Goal: Task Accomplishment & Management: Complete application form

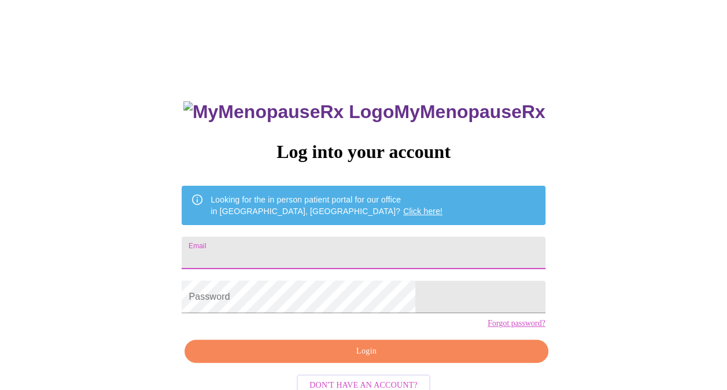
click at [387, 243] on input "Email" at bounding box center [363, 252] width 363 height 32
type input "msmac912@aol.com"
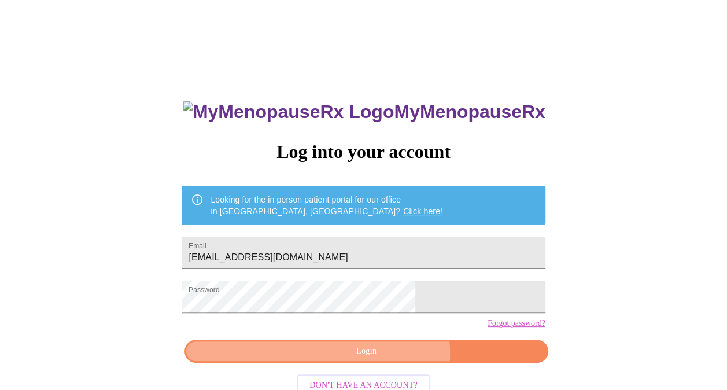
click at [382, 358] on span "Login" at bounding box center [366, 351] width 336 height 14
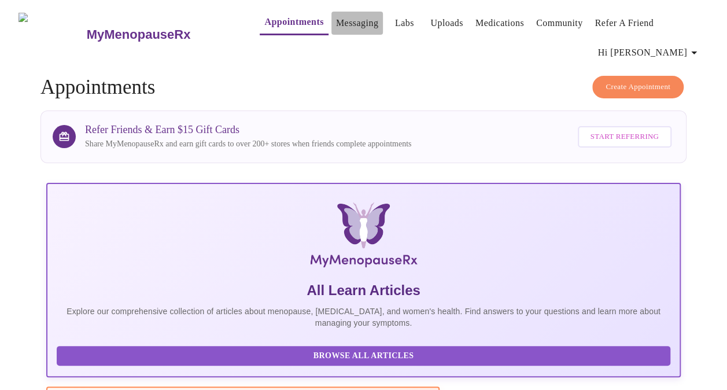
click at [336, 21] on link "Messaging" at bounding box center [357, 23] width 42 height 16
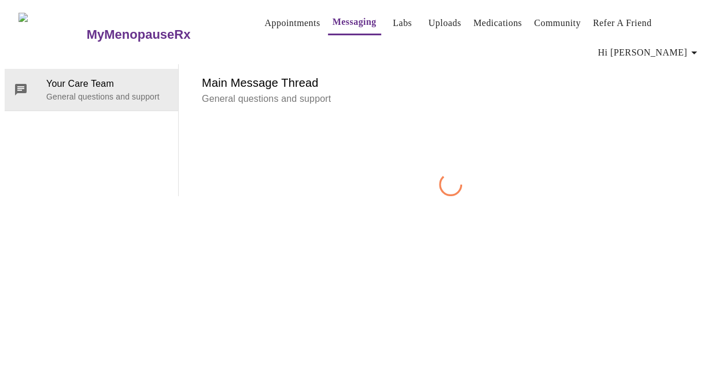
scroll to position [59, 0]
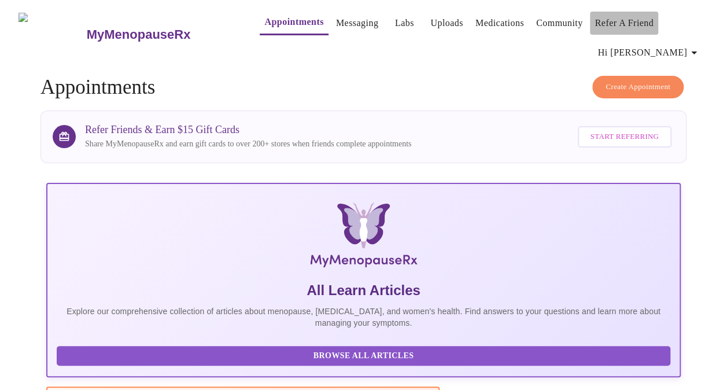
click at [649, 18] on button "Refer a Friend" at bounding box center [624, 23] width 68 height 23
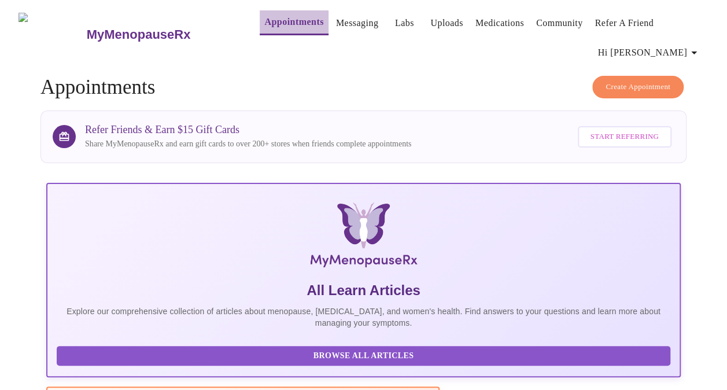
click at [271, 21] on link "Appointments" at bounding box center [293, 22] width 59 height 16
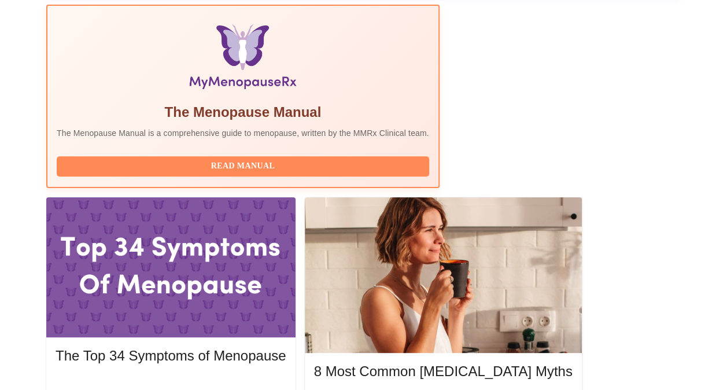
scroll to position [357, 0]
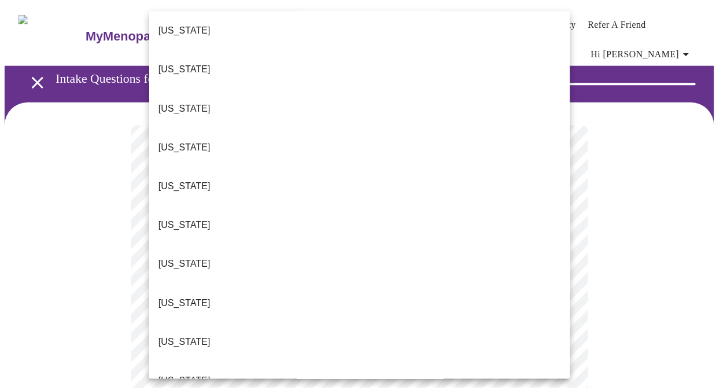
scroll to position [164, 0]
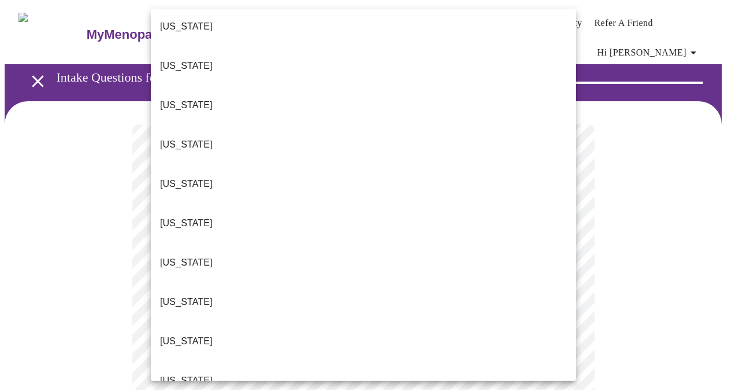
click at [247, 321] on li "Illinois" at bounding box center [364, 340] width 426 height 39
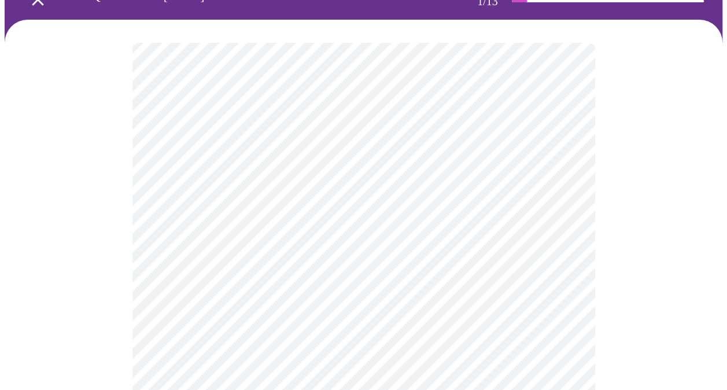
scroll to position [84, 0]
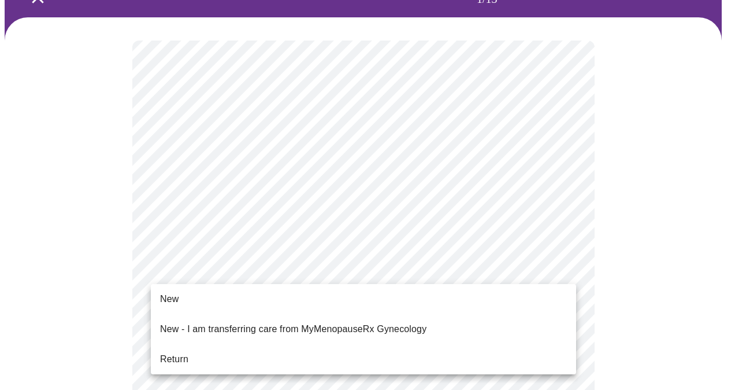
click at [187, 354] on span "Return" at bounding box center [174, 359] width 28 height 14
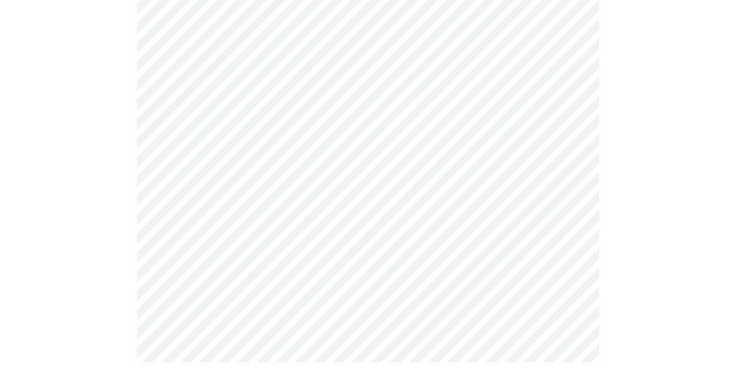
scroll to position [0, 0]
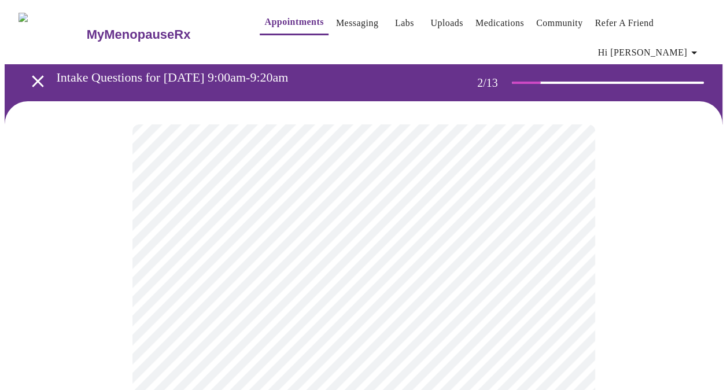
click at [569, 253] on body "MyMenopauseRx Appointments Messaging Labs Uploads Medications Community Refer a…" at bounding box center [364, 360] width 718 height 711
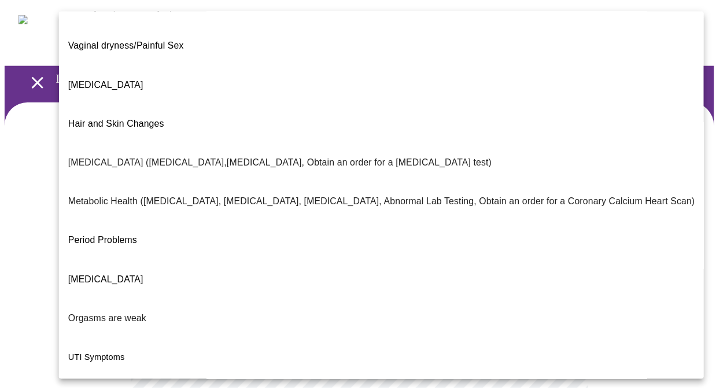
scroll to position [209, 0]
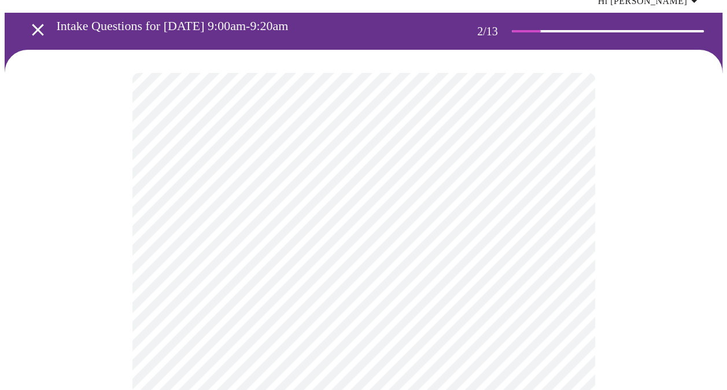
scroll to position [73, 0]
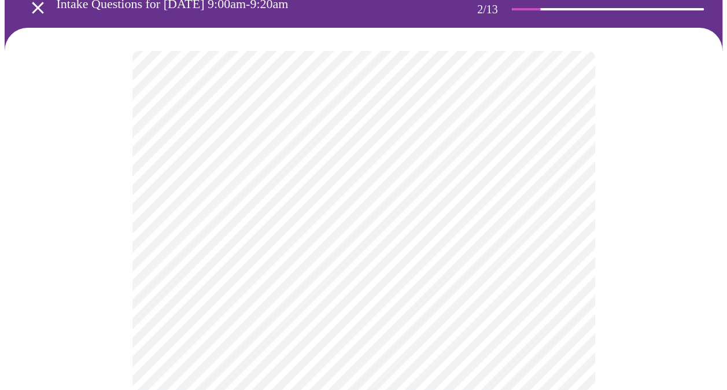
click at [561, 299] on body "MyMenopauseRx Appointments Messaging Labs Uploads Medications Community Refer a…" at bounding box center [364, 283] width 718 height 704
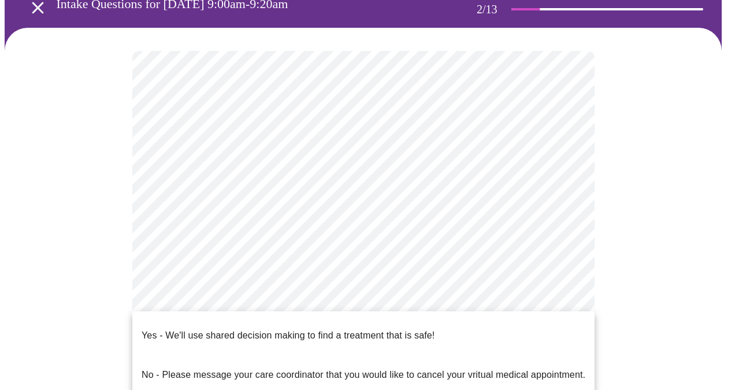
click at [402, 338] on span "Yes - We'll use shared decision making to find a treatment that is safe!" at bounding box center [288, 335] width 293 height 32
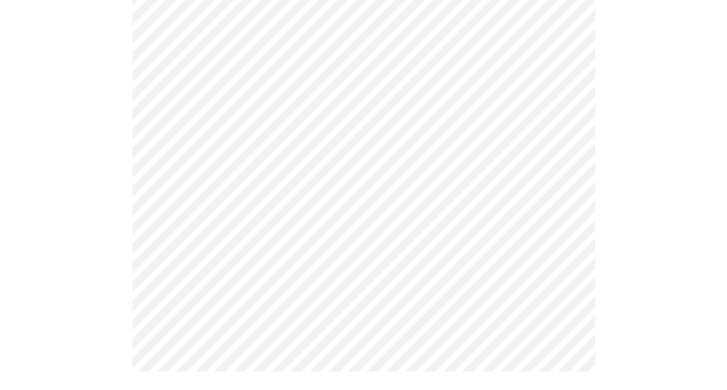
scroll to position [0, 0]
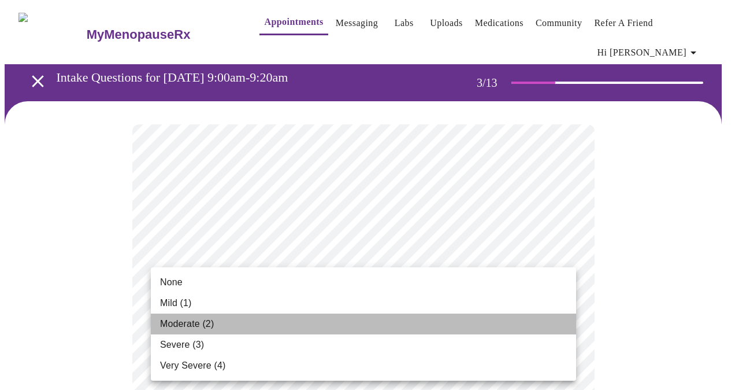
click at [193, 324] on span "Moderate (2)" at bounding box center [187, 324] width 54 height 14
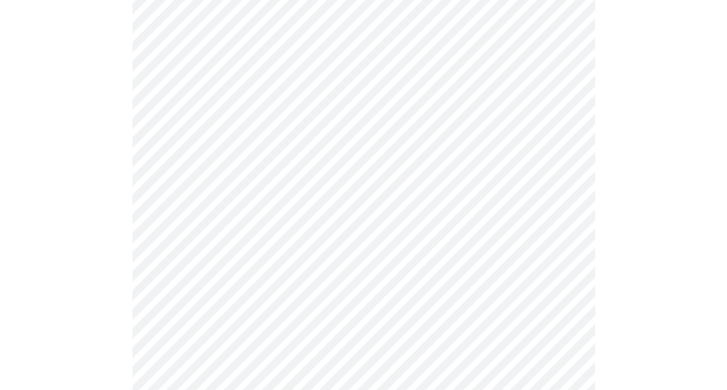
scroll to position [140, 0]
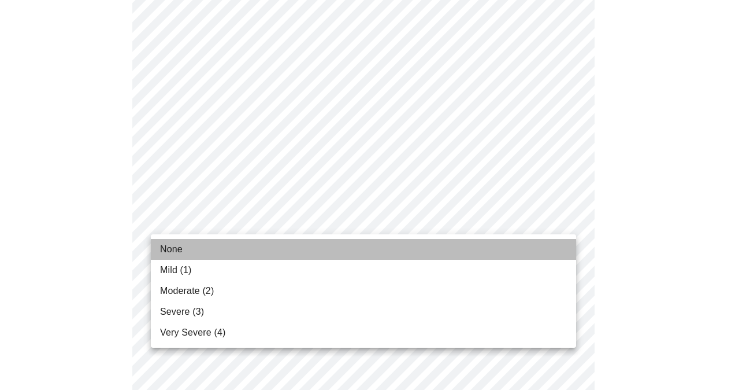
click at [191, 249] on li "None" at bounding box center [364, 249] width 426 height 21
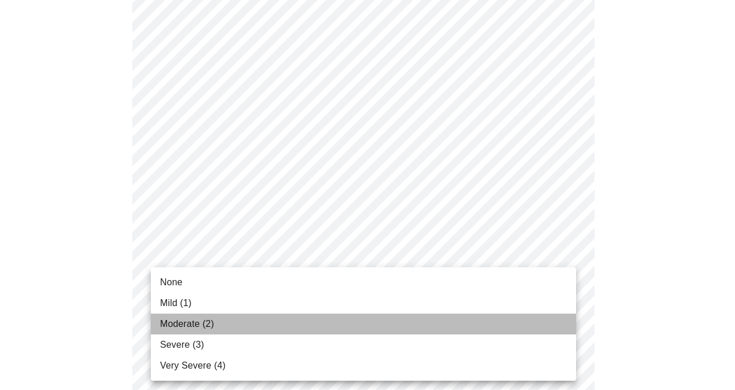
click at [184, 328] on span "Moderate (2)" at bounding box center [187, 324] width 54 height 14
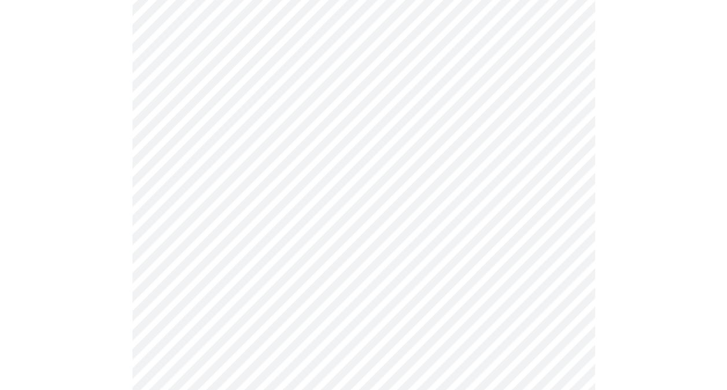
scroll to position [279, 0]
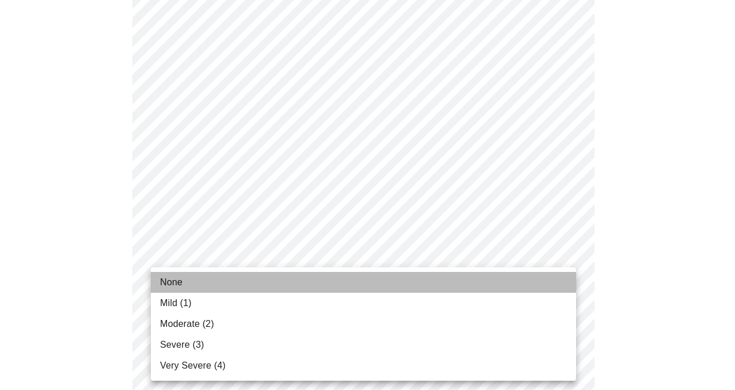
click at [177, 287] on span "None" at bounding box center [171, 282] width 23 height 14
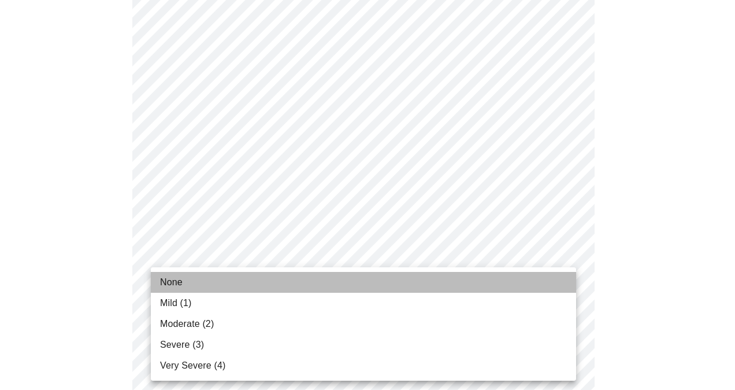
click at [208, 284] on li "None" at bounding box center [364, 282] width 426 height 21
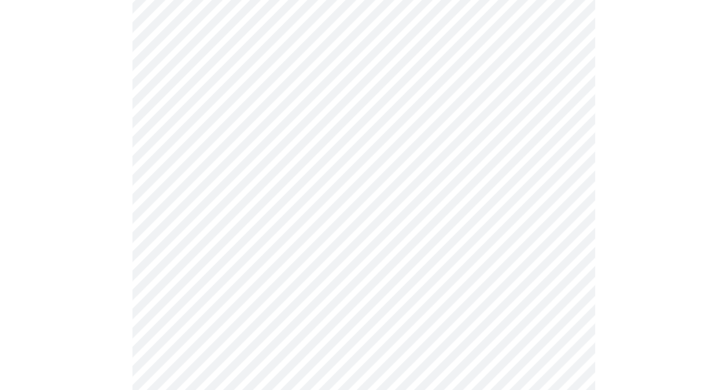
scroll to position [428, 0]
click at [567, 268] on body "MyMenopauseRx Appointments Messaging Labs Uploads Medications Community Refer a…" at bounding box center [364, 313] width 718 height 1473
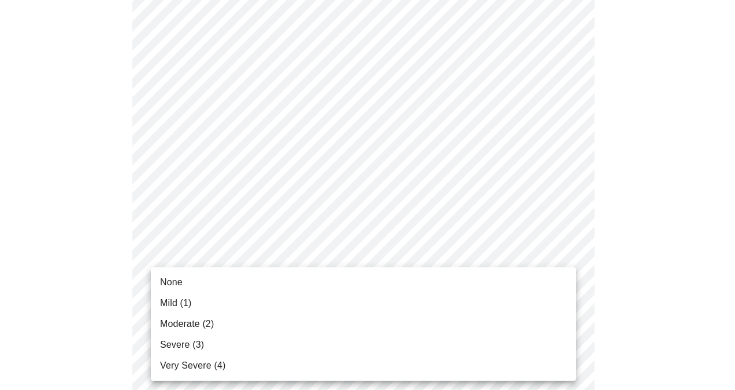
click at [257, 284] on li "None" at bounding box center [364, 282] width 426 height 21
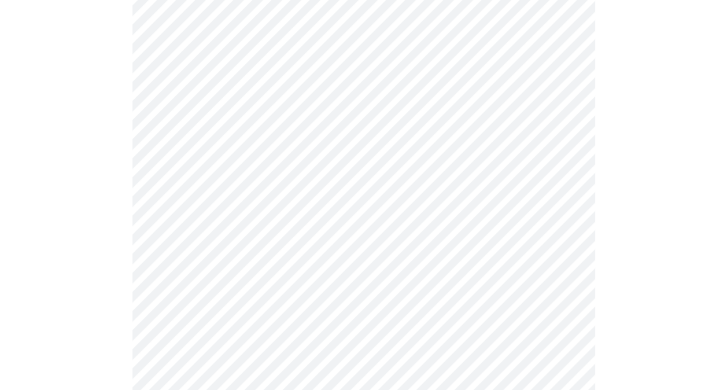
scroll to position [619, 0]
click at [565, 163] on body "MyMenopauseRx Appointments Messaging Labs Uploads Medications Community Refer a…" at bounding box center [364, 113] width 718 height 1457
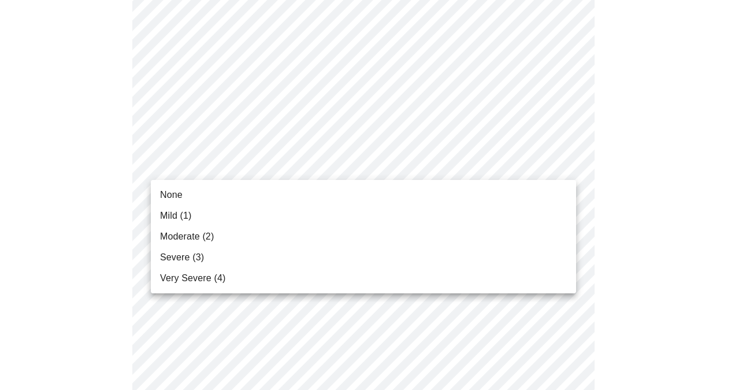
click at [194, 239] on span "Moderate (2)" at bounding box center [187, 237] width 54 height 14
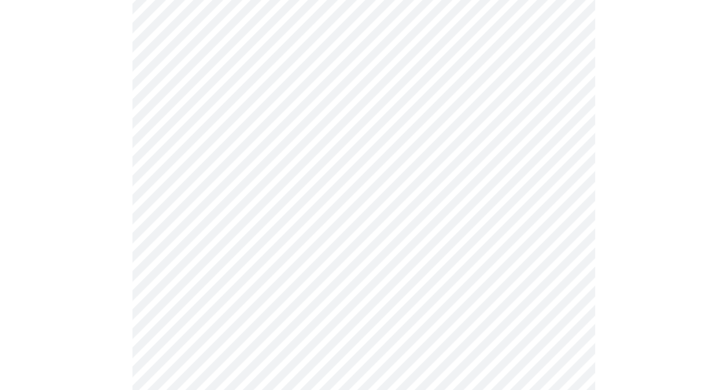
scroll to position [715, 0]
click at [556, 162] on body "MyMenopauseRx Appointments Messaging Labs Uploads Medications Community Refer a…" at bounding box center [364, 10] width 718 height 1441
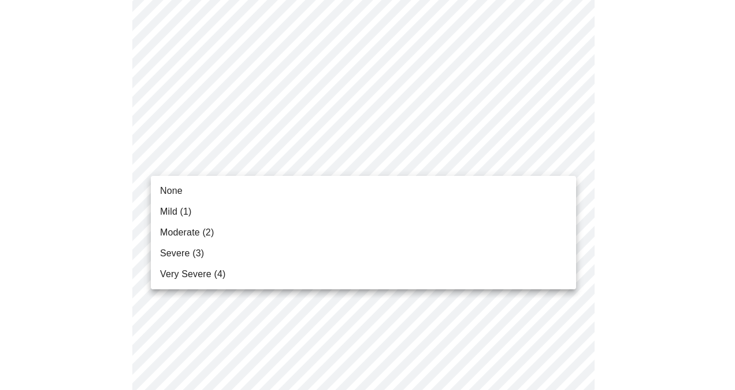
click at [198, 236] on span "Moderate (2)" at bounding box center [187, 232] width 54 height 14
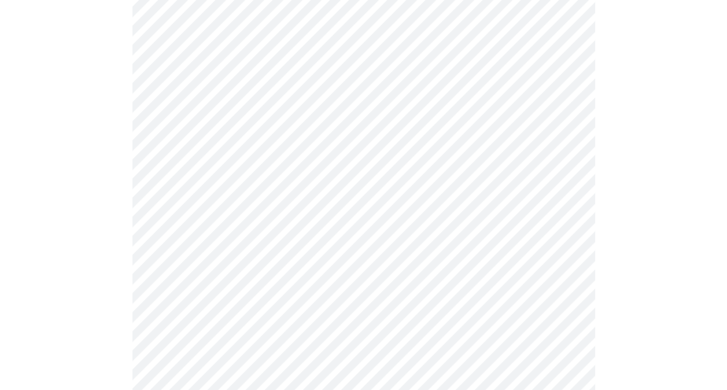
scroll to position [786, 0]
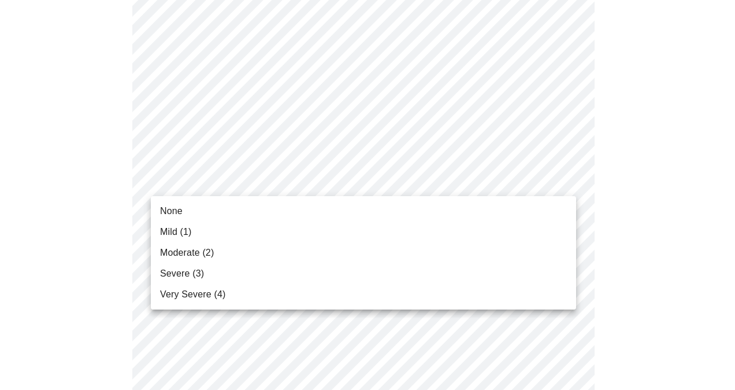
click at [201, 222] on li "Mild (1)" at bounding box center [364, 231] width 426 height 21
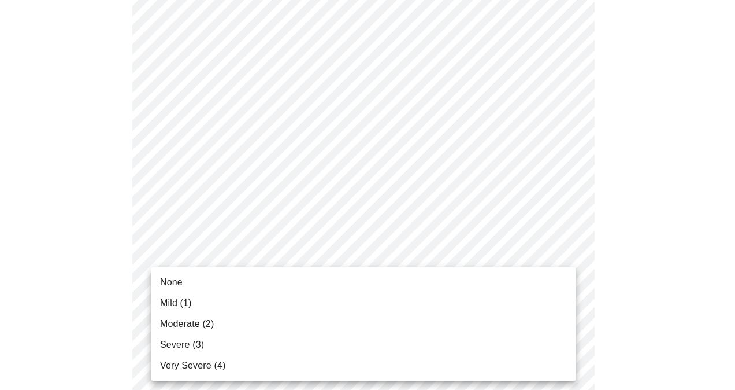
click at [177, 331] on li "Moderate (2)" at bounding box center [364, 323] width 426 height 21
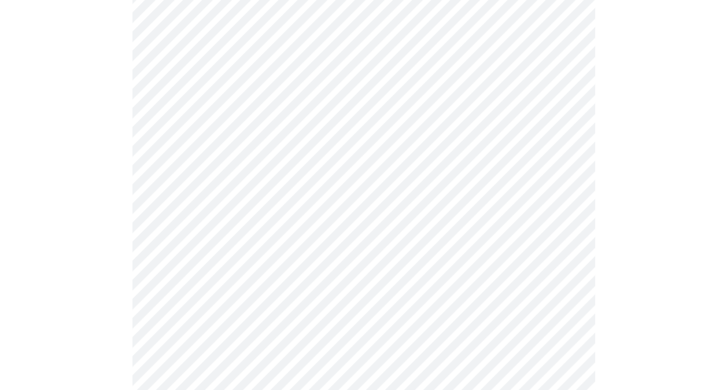
scroll to position [908, 0]
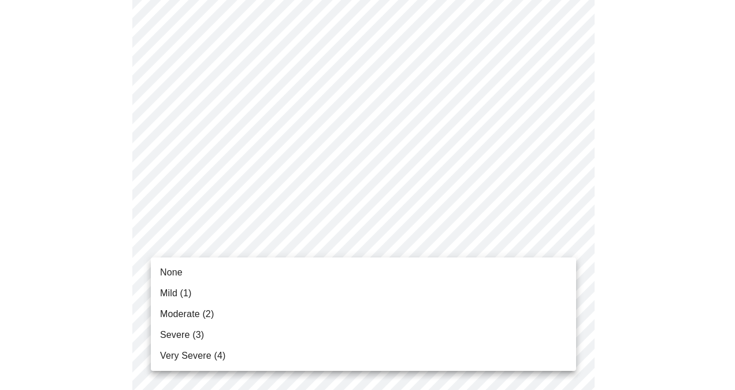
click at [156, 284] on li "Mild (1)" at bounding box center [364, 293] width 426 height 21
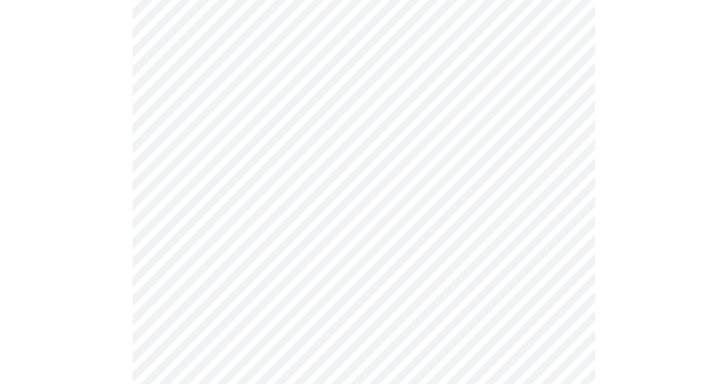
scroll to position [986, 0]
click at [562, 262] on body "MyMenopauseRx Appointments Messaging Labs Uploads Medications Community Refer a…" at bounding box center [364, 122] width 718 height 1156
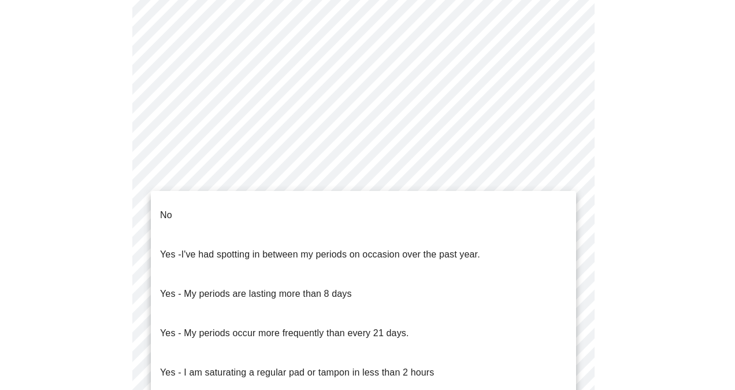
click at [192, 208] on li "No" at bounding box center [364, 214] width 426 height 39
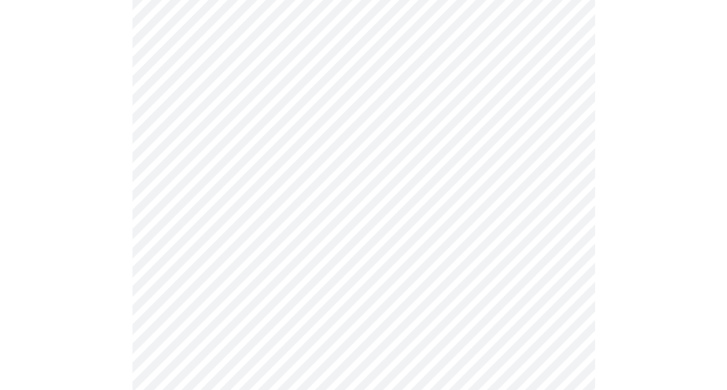
scroll to position [571, 0]
click at [565, 238] on body "MyMenopauseRx Appointments Messaging Labs Uploads Medications Community Refer a…" at bounding box center [364, 7] width 718 height 1149
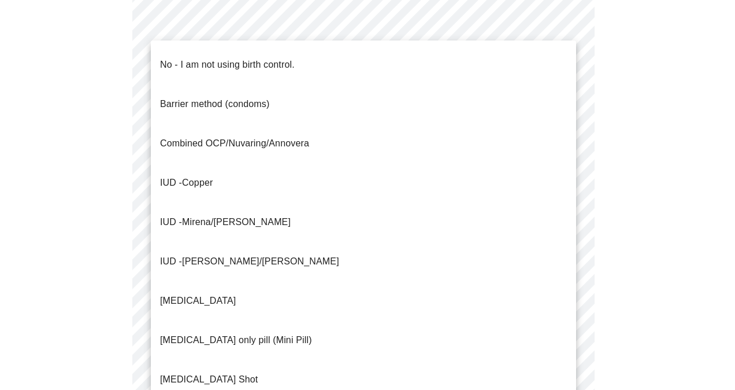
click at [254, 61] on p "No - I am not using birth control." at bounding box center [227, 65] width 135 height 14
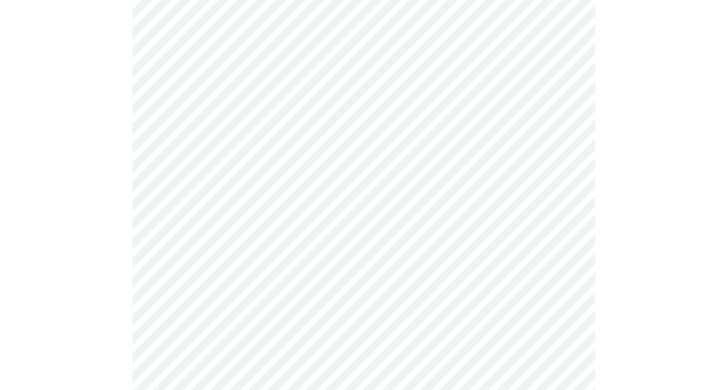
scroll to position [631, 0]
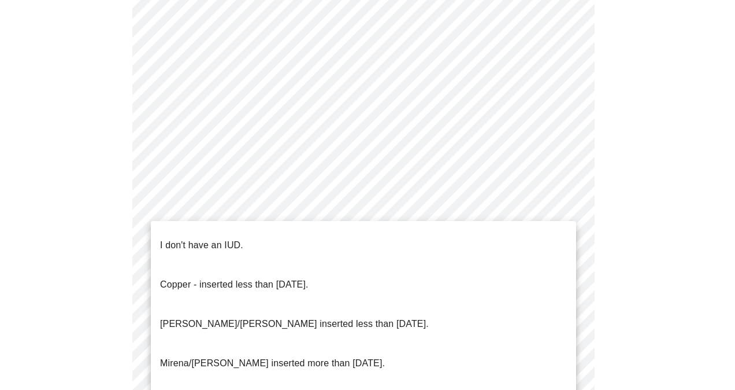
click at [242, 246] on li "I don't have an IUD." at bounding box center [364, 244] width 426 height 39
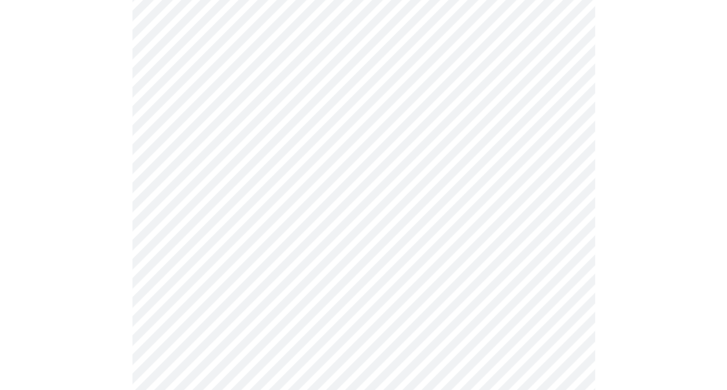
scroll to position [738, 0]
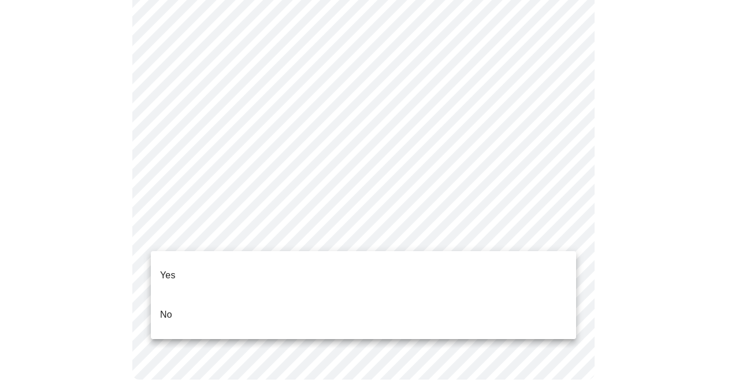
click at [222, 270] on li "Yes" at bounding box center [364, 275] width 426 height 39
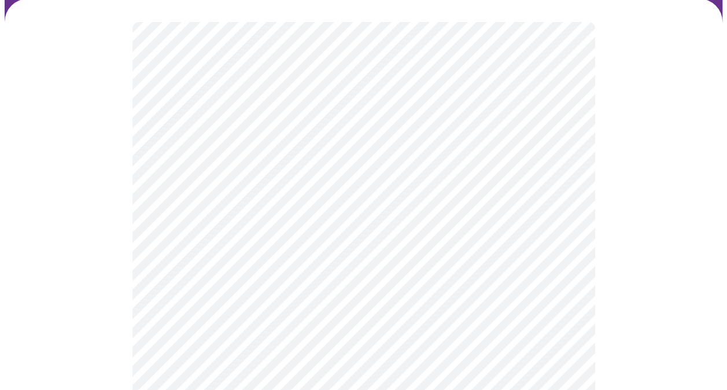
scroll to position [110, 0]
click at [557, 308] on body "MyMenopauseRx Appointments Messaging Labs Uploads Medications Community Refer a…" at bounding box center [368, 329] width 726 height 871
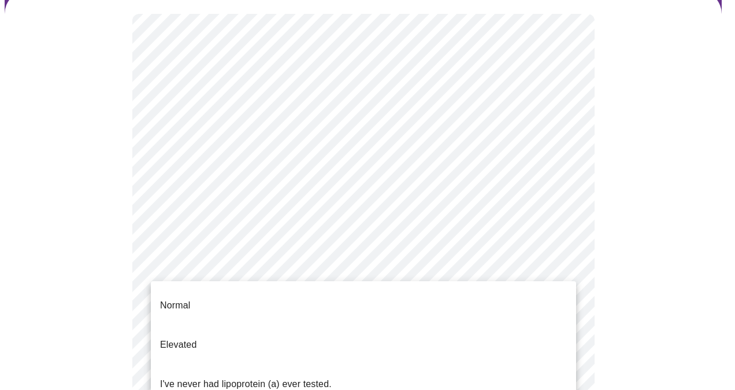
click at [201, 295] on li "Normal" at bounding box center [364, 305] width 426 height 39
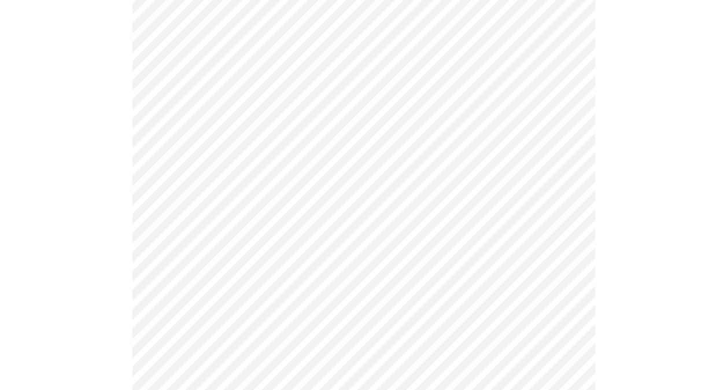
scroll to position [2965, 0]
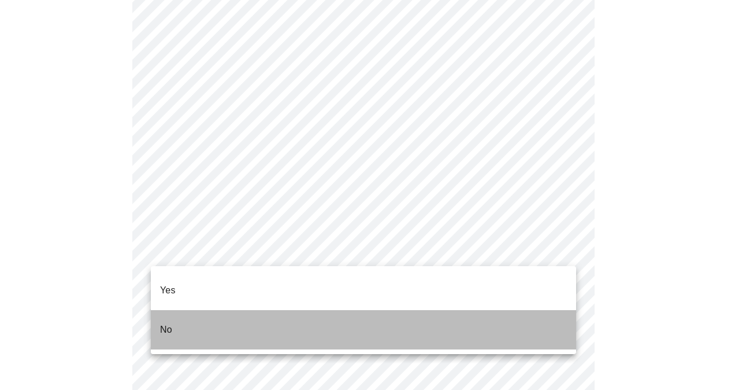
click at [304, 316] on li "No" at bounding box center [364, 329] width 426 height 39
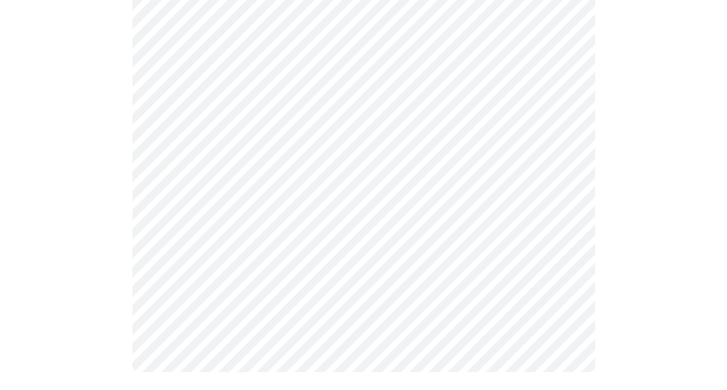
scroll to position [0, 0]
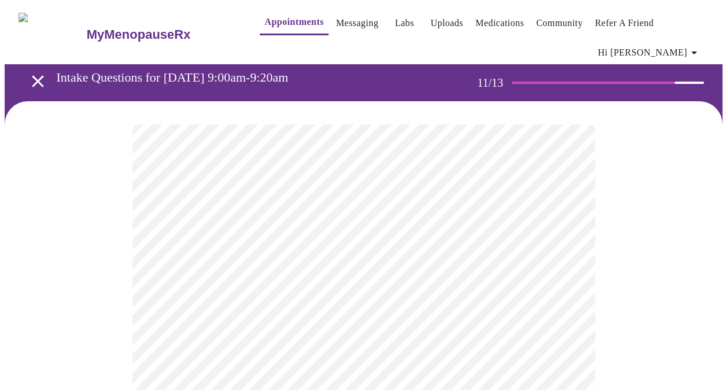
click at [648, 327] on div at bounding box center [364, 264] width 718 height 326
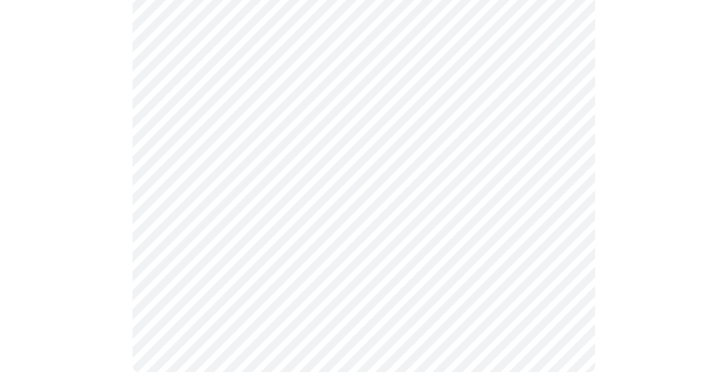
scroll to position [732, 0]
